Goal: Complete application form

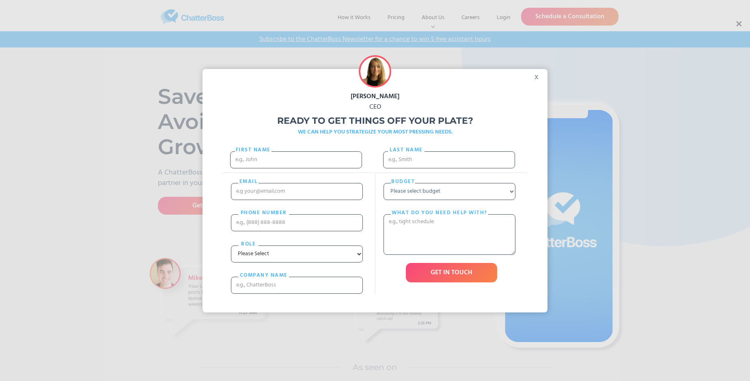
click at [738, 24] on div "[PERSON_NAME] CEO Ready to get things off your plate? WE CAN HELP YOU STRATEGIZ…" at bounding box center [375, 190] width 750 height 381
click at [296, 168] on input "First Name" at bounding box center [296, 159] width 132 height 17
type input "[PERSON_NAME]"
click at [449, 164] on input "Last name" at bounding box center [449, 159] width 132 height 17
type input "[PERSON_NAME]"
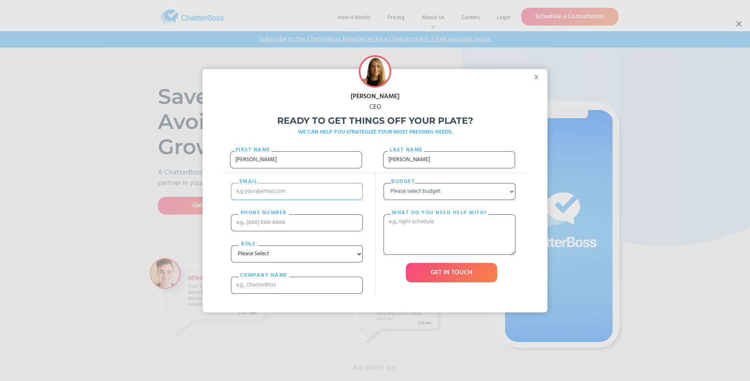
click at [297, 199] on input "email" at bounding box center [297, 191] width 132 height 17
type input "[EMAIL_ADDRESS][DOMAIN_NAME]"
click at [297, 231] on input "PHONE nUMBER" at bounding box center [297, 222] width 132 height 17
type input "15003616744"
click at [297, 294] on input "cOMPANY NAME" at bounding box center [297, 285] width 132 height 17
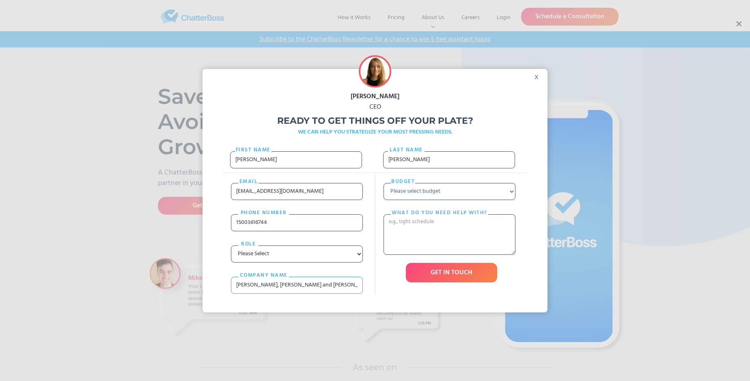
type input "[PERSON_NAME], [PERSON_NAME] and [PERSON_NAME]"
select select "Under $700"
click at [449, 250] on textarea "What do you need help with?" at bounding box center [450, 234] width 132 height 41
type textarea "defaeco"
click at [451, 282] on input "GET IN TOUCH" at bounding box center [451, 272] width 91 height 19
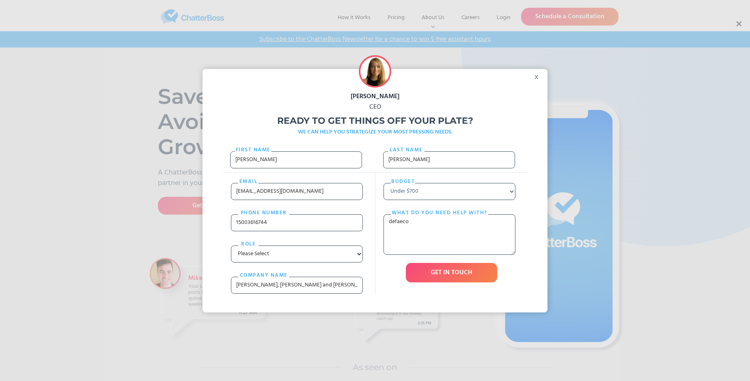
type input "Please wait..."
click at [738, 24] on div "[PERSON_NAME] CEO Ready to get things off your plate? WE CAN HELP YOU STRATEGIZ…" at bounding box center [375, 190] width 750 height 381
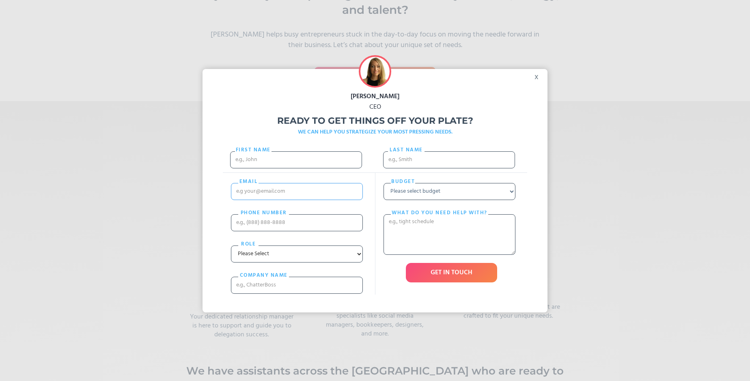
click at [275, 200] on input "email" at bounding box center [297, 191] width 132 height 17
type input "[PERSON_NAME]"
click at [375, 203] on div "Budget Please select budget Under $700 $700 - $1500 $1500 - $3000 $3000+ What d…" at bounding box center [451, 234] width 152 height 122
type input "[EMAIL_ADDRESS][DOMAIN_NAME]"
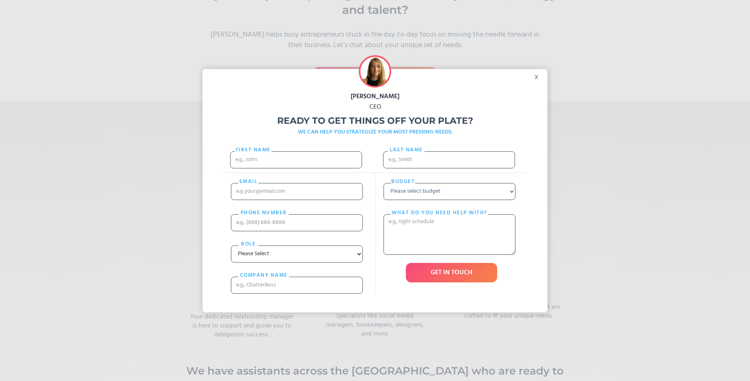
scroll to position [0, 0]
click at [475, 200] on select "Please select budget Under $700 $700 - $1500 $1500 - $3000 $3000+" at bounding box center [450, 191] width 132 height 17
